Goal: Obtain resource: Obtain resource

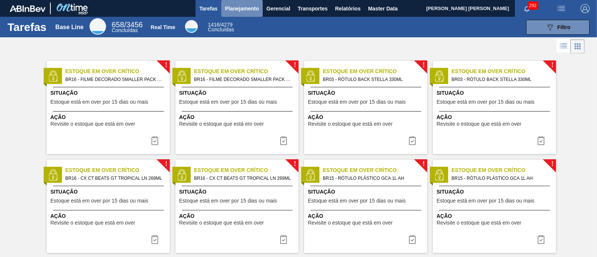
click at [248, 10] on span "Planejamento" at bounding box center [242, 8] width 34 height 9
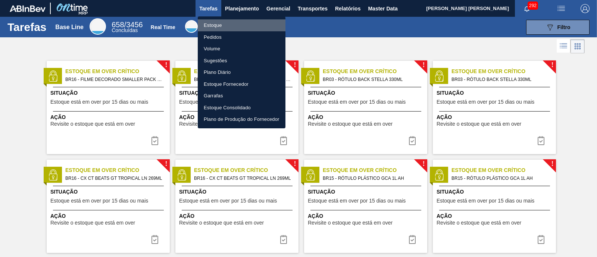
click at [227, 26] on li "Estoque" at bounding box center [242, 25] width 88 height 12
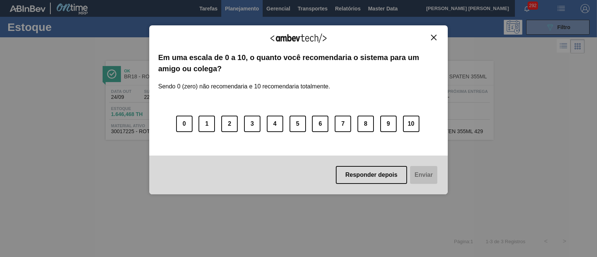
click at [433, 35] on img "Close" at bounding box center [434, 38] width 6 height 6
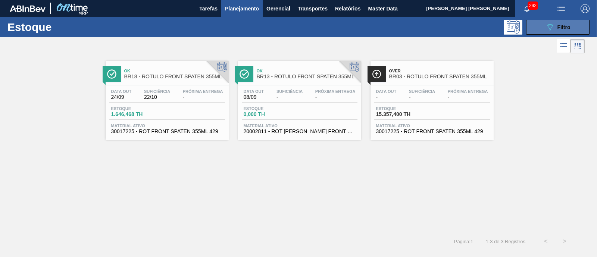
click at [551, 23] on icon "089F7B8B-B2A5-4AFE-B5C0-19BA573D28AC" at bounding box center [550, 27] width 9 height 9
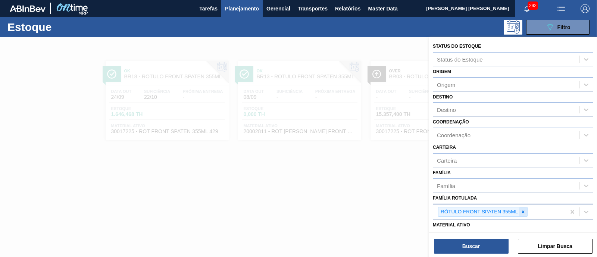
click at [524, 210] on icon at bounding box center [523, 211] width 3 height 3
type Rotulada "sense"
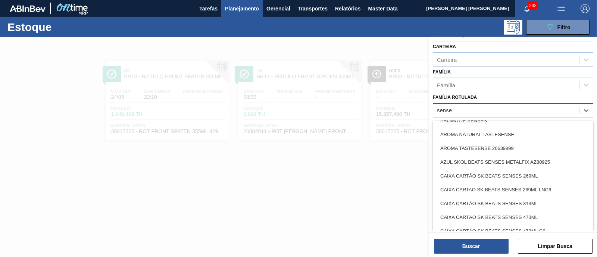
scroll to position [22, 0]
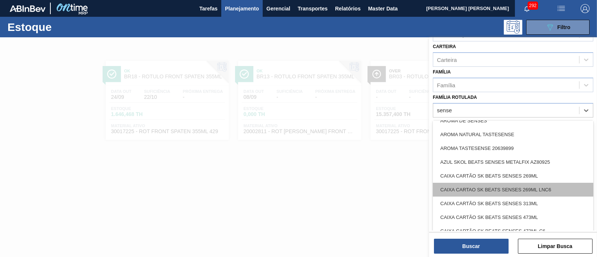
drag, startPoint x: 568, startPoint y: 180, endPoint x: 567, endPoint y: 184, distance: 4.3
click at [567, 184] on div "AROMA BBLEND SENSES AROMA DE SENSES AROMA NATURAL TASTESENSE AROMA TASTESENSE 2…" at bounding box center [513, 177] width 160 height 112
click at [567, 184] on div "CAIXA CARTAO SK BEATS SENSES 269ML LNC6" at bounding box center [513, 190] width 160 height 14
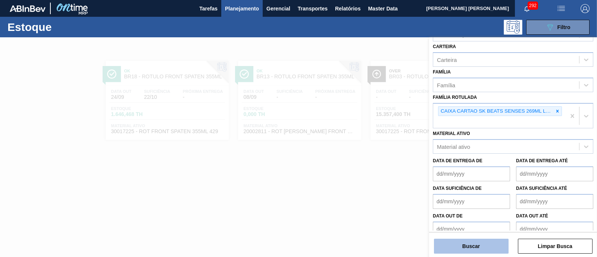
click at [469, 245] on button "Buscar" at bounding box center [471, 246] width 75 height 15
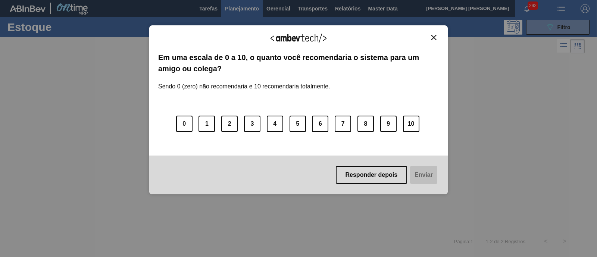
click at [431, 36] on img "Close" at bounding box center [434, 38] width 6 height 6
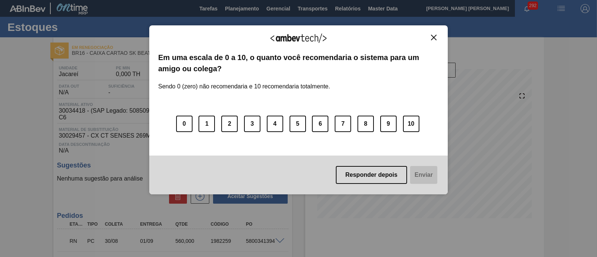
click at [437, 36] on button "Close" at bounding box center [434, 37] width 10 height 6
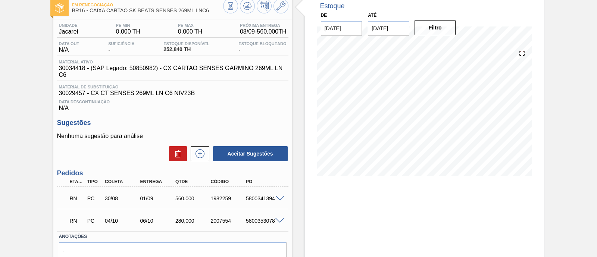
scroll to position [43, 0]
click at [279, 200] on span at bounding box center [279, 199] width 9 height 6
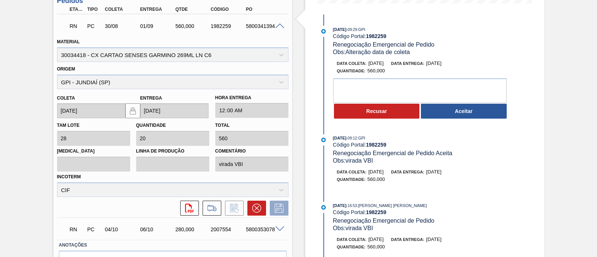
scroll to position [225, 0]
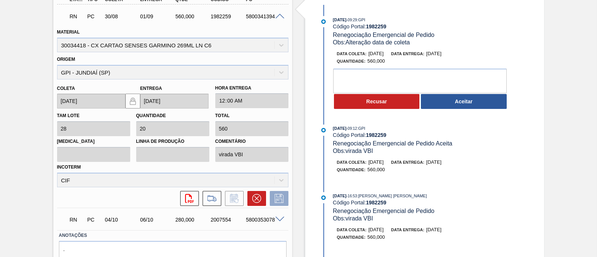
click at [280, 222] on span at bounding box center [279, 220] width 9 height 6
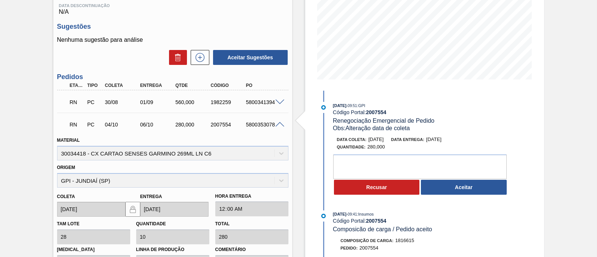
scroll to position [127, 0]
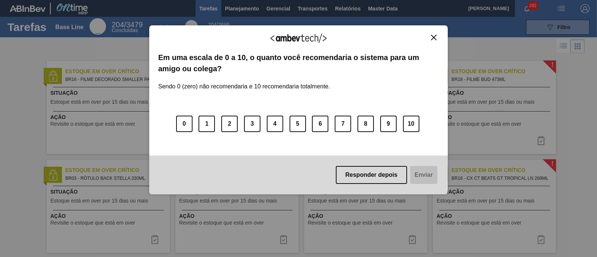
click at [435, 38] on img "Close" at bounding box center [434, 38] width 6 height 6
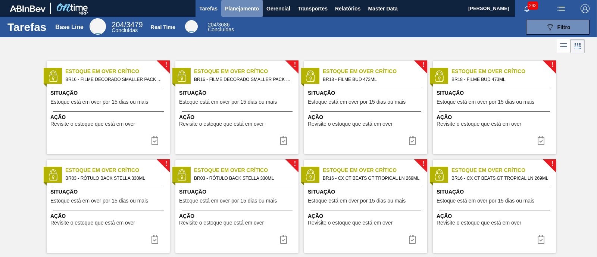
click at [251, 7] on span "Planejamento" at bounding box center [242, 8] width 34 height 9
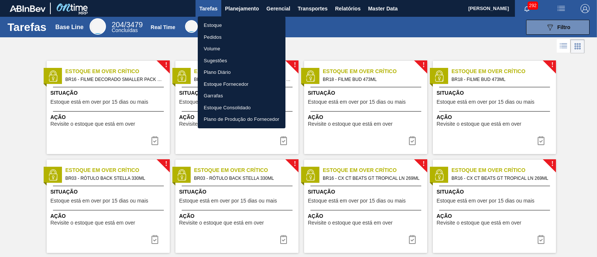
click at [385, 9] on div at bounding box center [298, 128] width 597 height 257
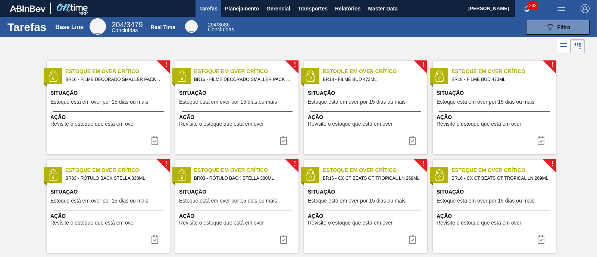
click at [383, 0] on body "Tarefas Planejamento Gerencial Transportes Relatórios Master Data ERICA BOER GA…" at bounding box center [298, 0] width 597 height 0
click at [383, 8] on span "Master Data" at bounding box center [382, 8] width 29 height 9
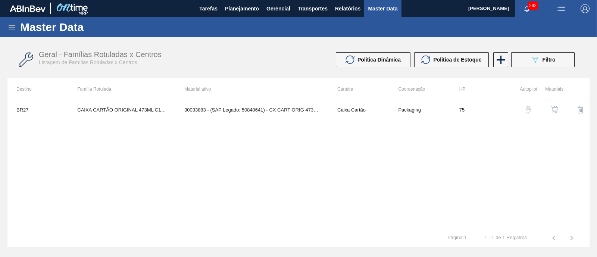
click at [15, 25] on icon at bounding box center [11, 27] width 9 height 9
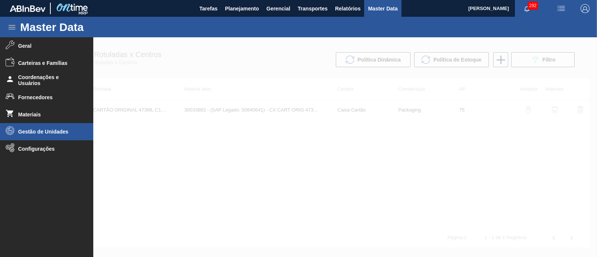
click at [47, 136] on li "Gestão de Unidades" at bounding box center [46, 131] width 93 height 17
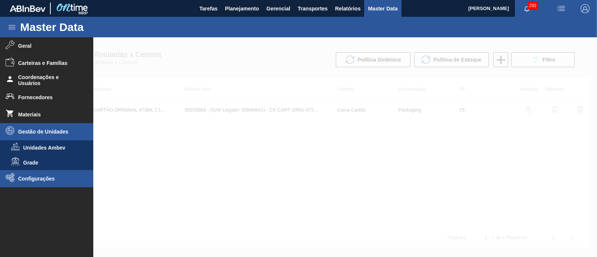
click at [39, 176] on span "Configurações" at bounding box center [49, 179] width 62 height 6
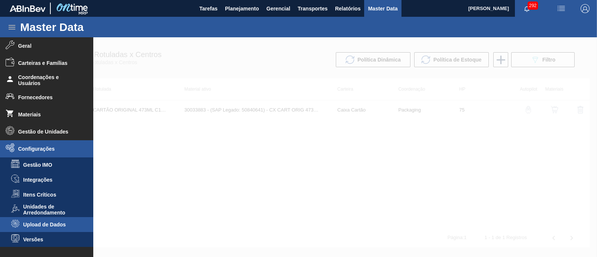
click at [38, 223] on span "Upload de Dados" at bounding box center [51, 225] width 57 height 6
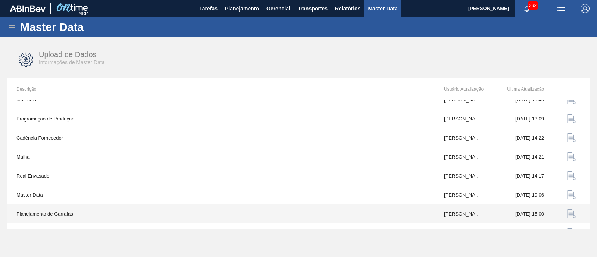
scroll to position [79, 0]
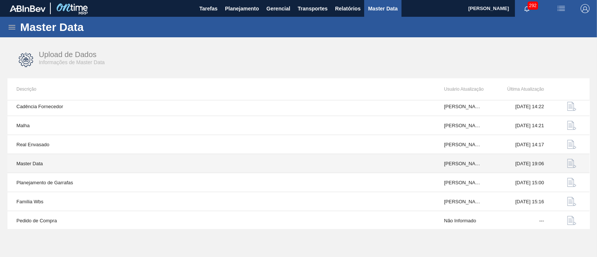
click at [570, 160] on img "button" at bounding box center [571, 163] width 9 height 9
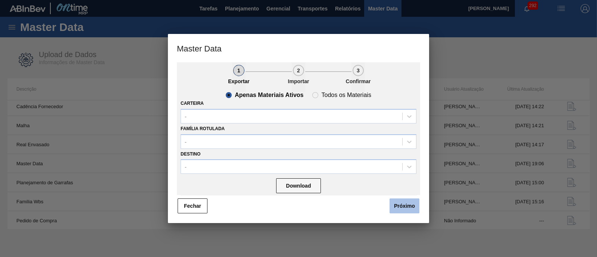
click at [410, 209] on button "Próximo" at bounding box center [405, 206] width 30 height 15
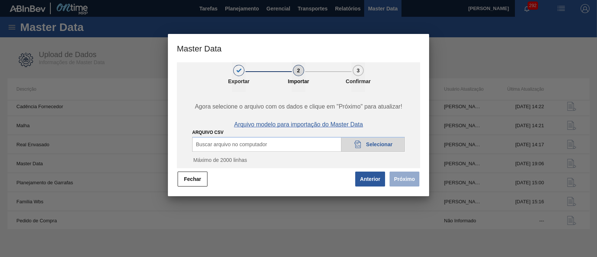
click at [312, 122] on span "Arquivo modelo para importação do Master Data" at bounding box center [298, 124] width 129 height 7
